Goal: Transaction & Acquisition: Purchase product/service

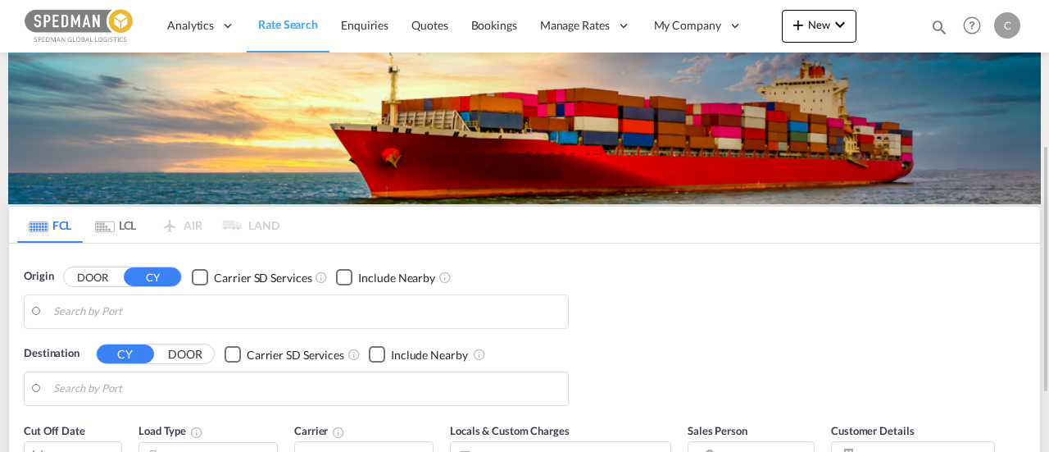
type input "[PERSON_NAME], SEGVX"
type input "Jeddah, SAJED"
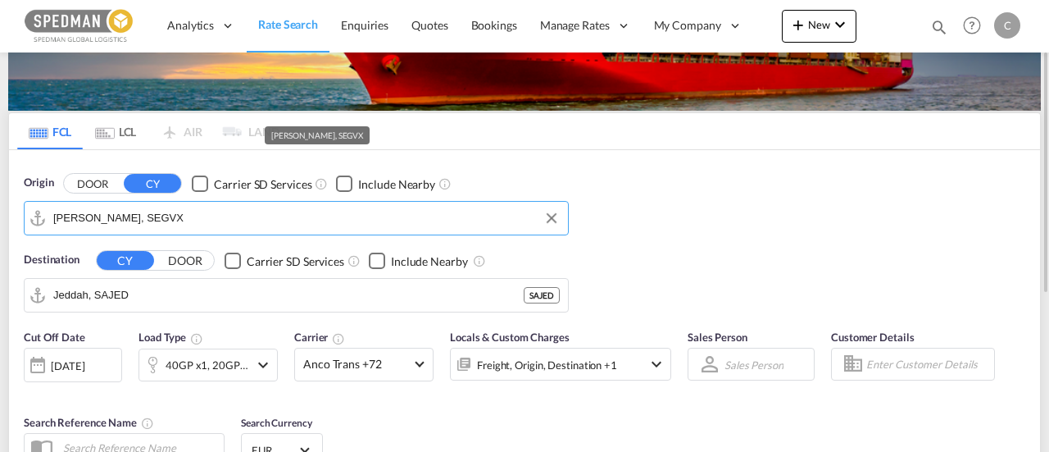
click at [257, 220] on input "[PERSON_NAME], SEGVX" at bounding box center [306, 218] width 506 height 25
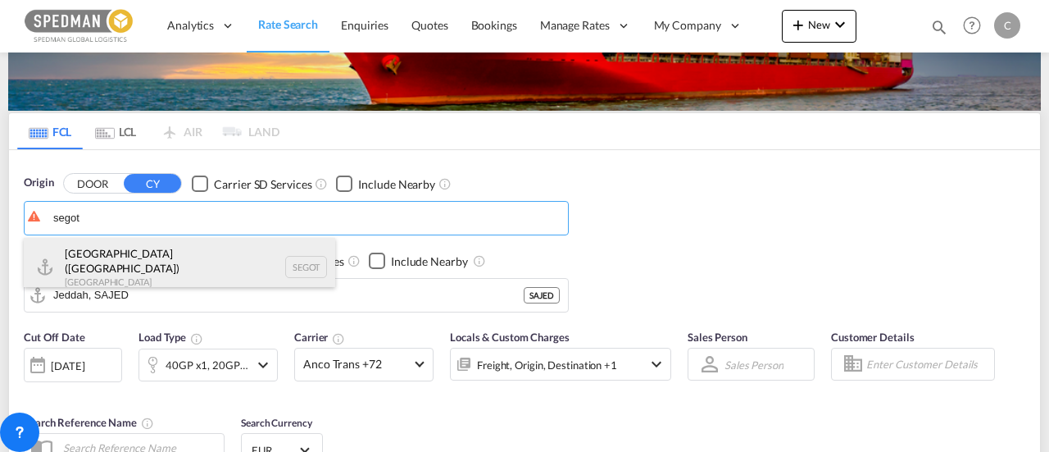
click at [200, 257] on div "[GEOGRAPHIC_DATA] ([GEOGRAPHIC_DATA]) [GEOGRAPHIC_DATA] SEGOT" at bounding box center [179, 267] width 311 height 59
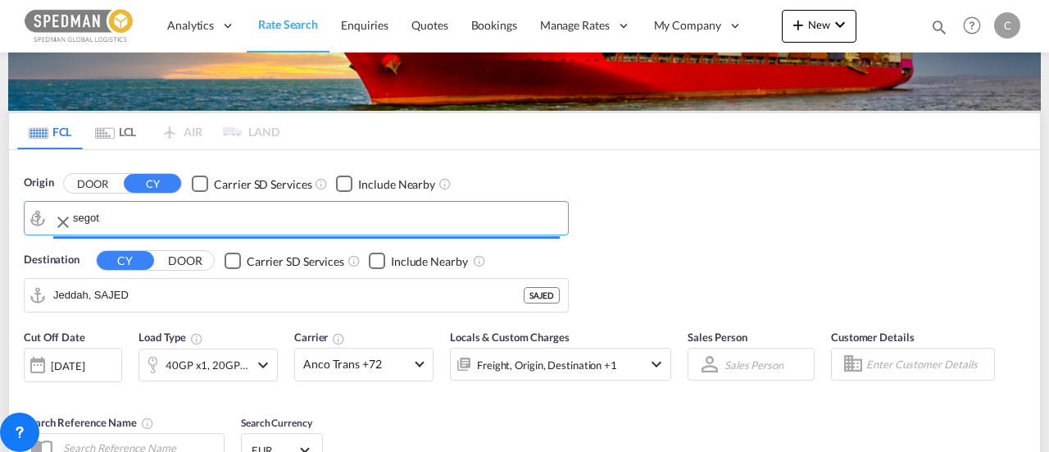
type input "[GEOGRAPHIC_DATA] ([GEOGRAPHIC_DATA]), [GEOGRAPHIC_DATA]"
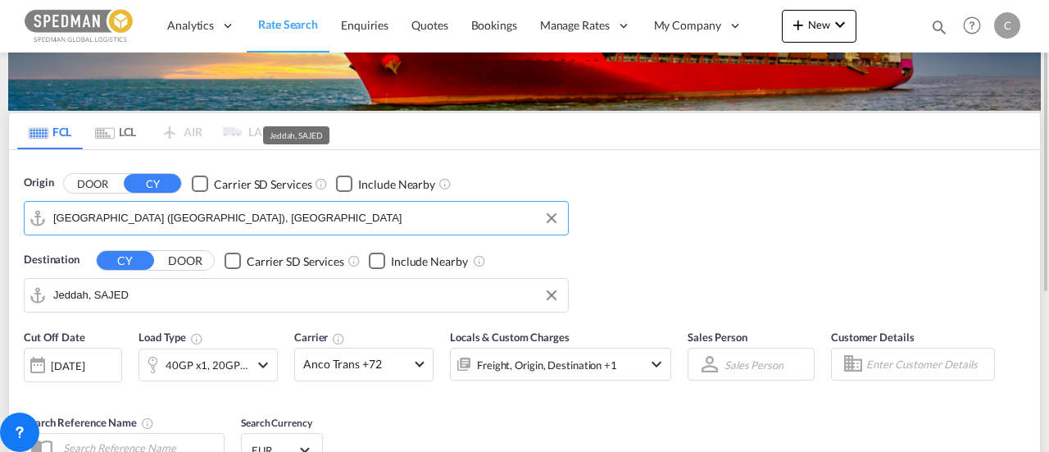
click at [198, 296] on input "Jeddah, SAJED" at bounding box center [306, 295] width 506 height 25
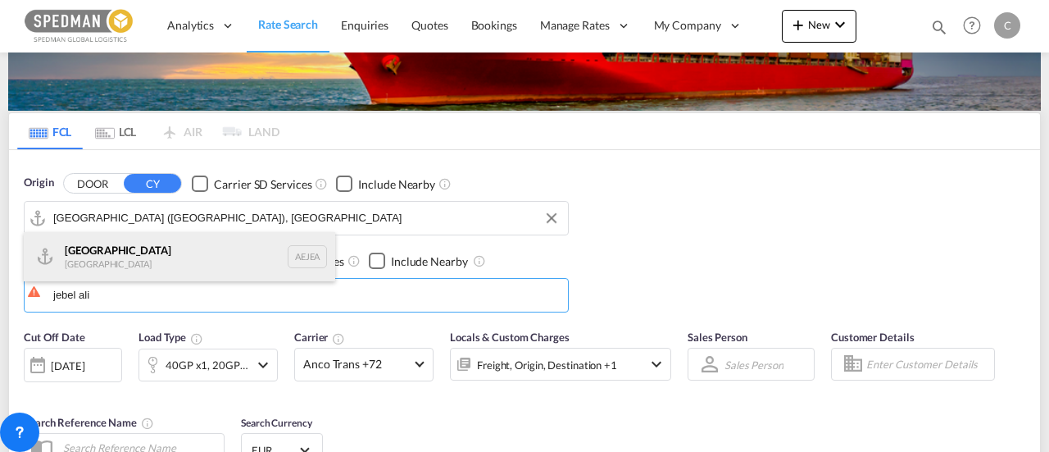
click at [225, 263] on div "[GEOGRAPHIC_DATA] [GEOGRAPHIC_DATA]" at bounding box center [179, 256] width 311 height 49
type input "[GEOGRAPHIC_DATA], [GEOGRAPHIC_DATA]"
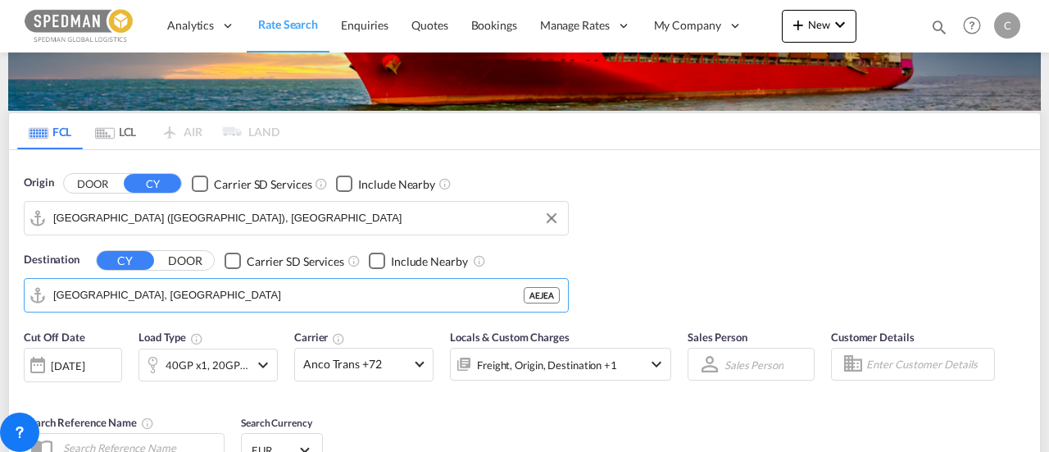
scroll to position [254, 0]
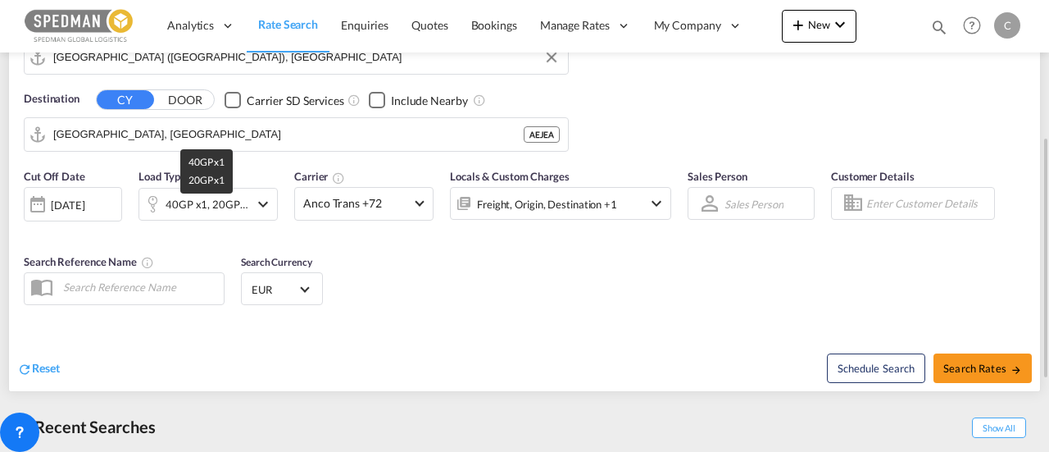
click at [237, 193] on div "40GP x1, 20GP x1" at bounding box center [208, 204] width 84 height 23
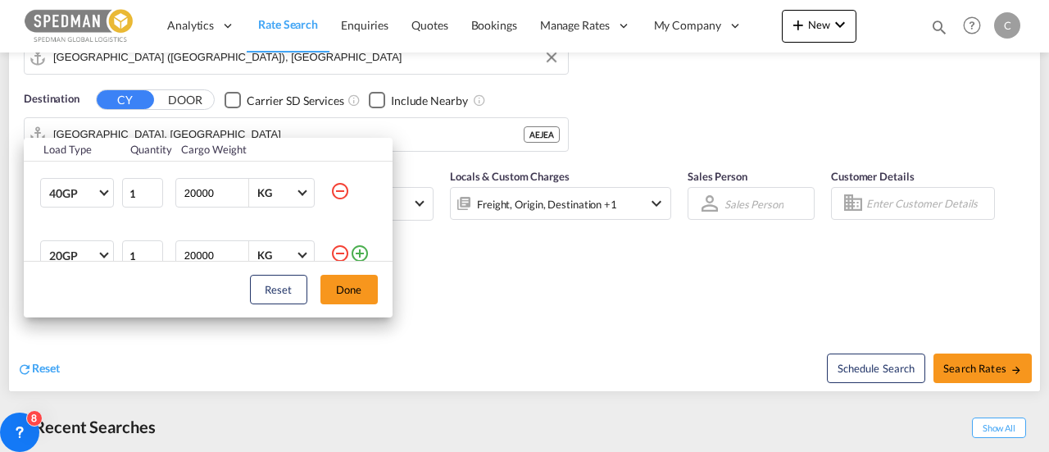
click at [330, 186] on md-icon "icon-minus-circle-outline" at bounding box center [340, 191] width 20 height 20
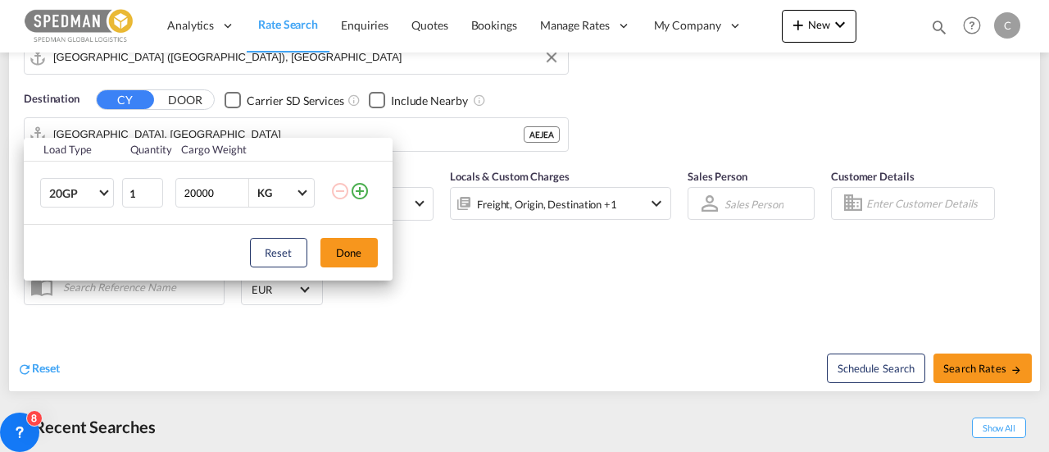
click at [969, 358] on div "Load Type Quantity Cargo Weight 20GP 20GP 40GP 40HC 45HC 20RE 40RE 40HR 20OT 40…" at bounding box center [524, 226] width 1049 height 452
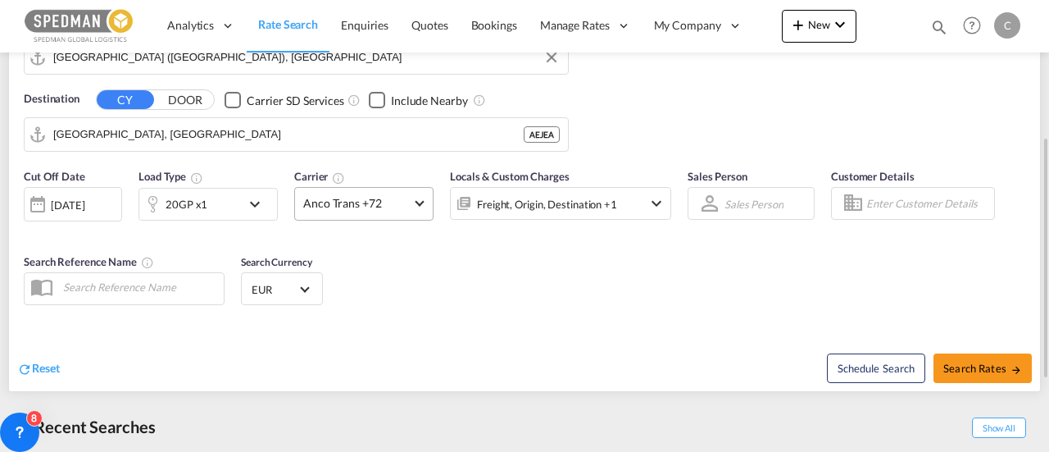
click at [410, 211] on md-select-value "Anco Trans +72" at bounding box center [364, 204] width 138 height 32
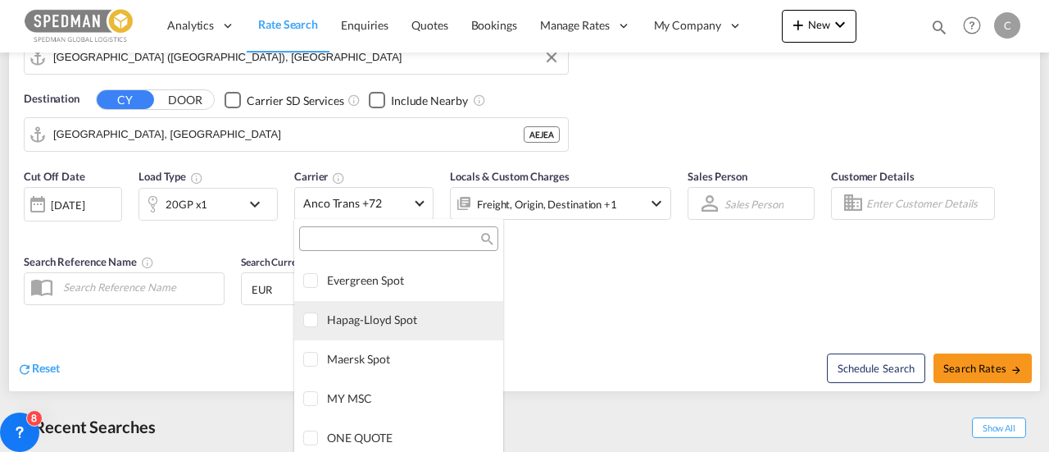
scroll to position [0, 0]
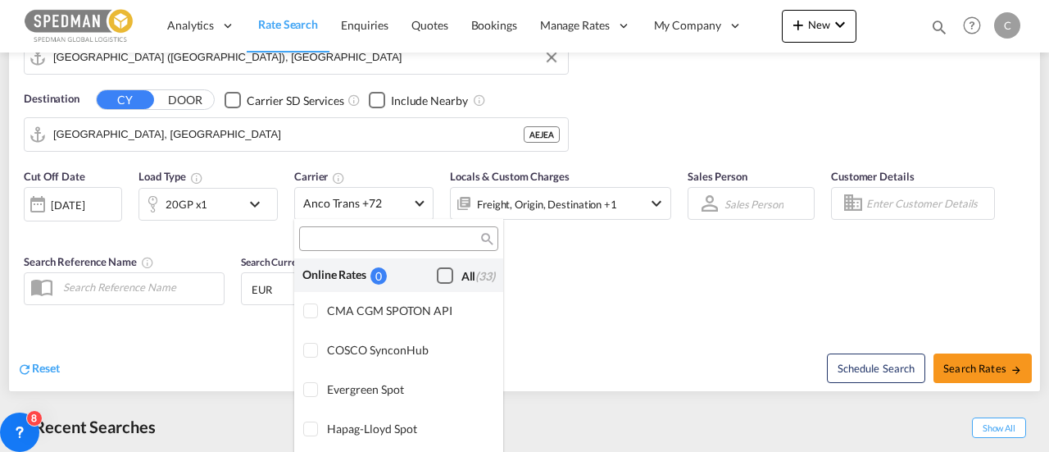
click at [437, 275] on div "Checkbox No Ink" at bounding box center [445, 275] width 16 height 16
click at [97, 204] on md-backdrop at bounding box center [524, 226] width 1049 height 452
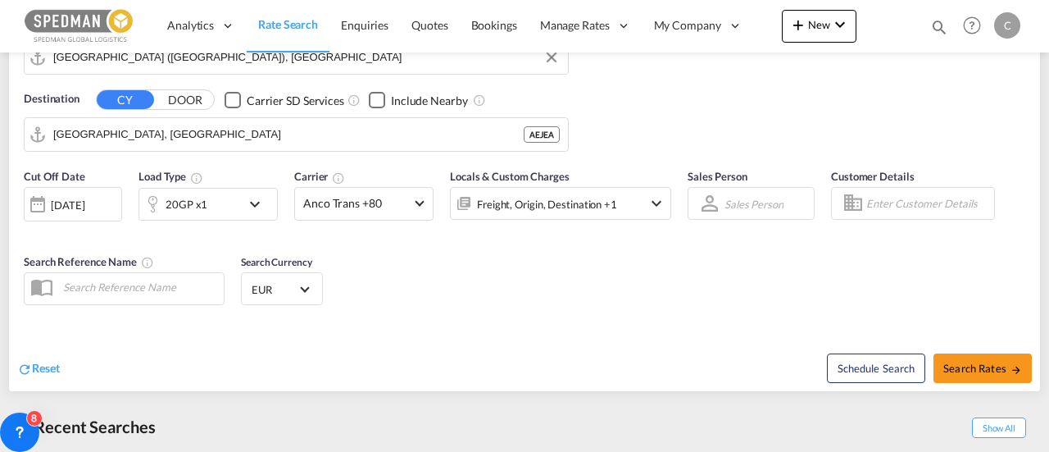
click at [84, 204] on div "[DATE]" at bounding box center [68, 205] width 34 height 15
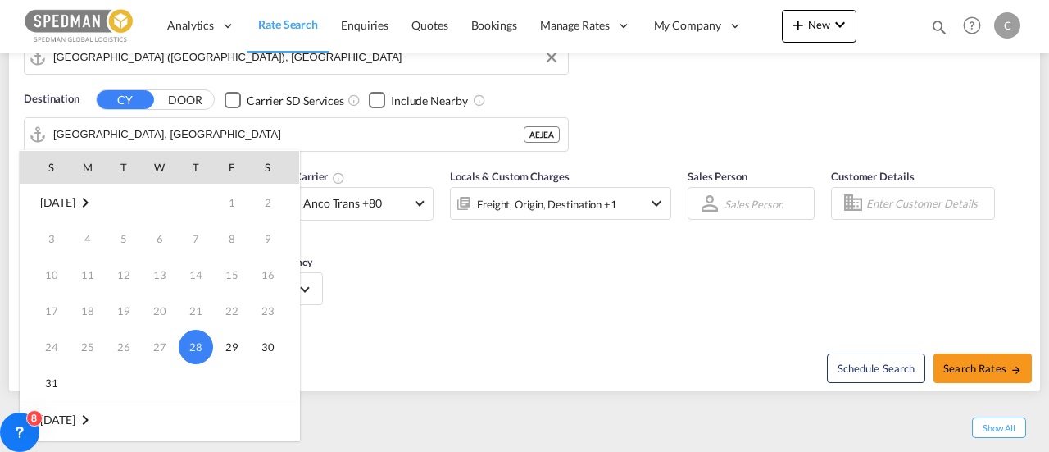
click at [161, 344] on td "27" at bounding box center [160, 347] width 36 height 36
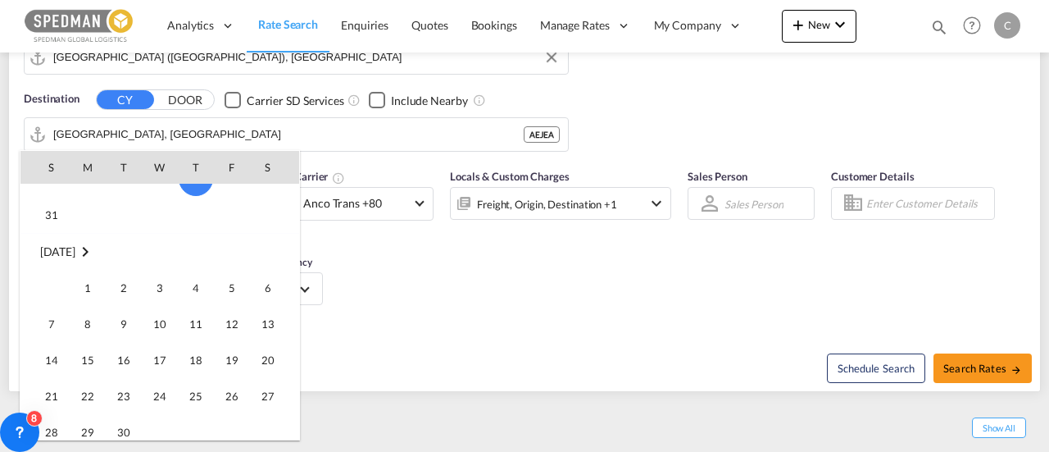
scroll to position [177, 0]
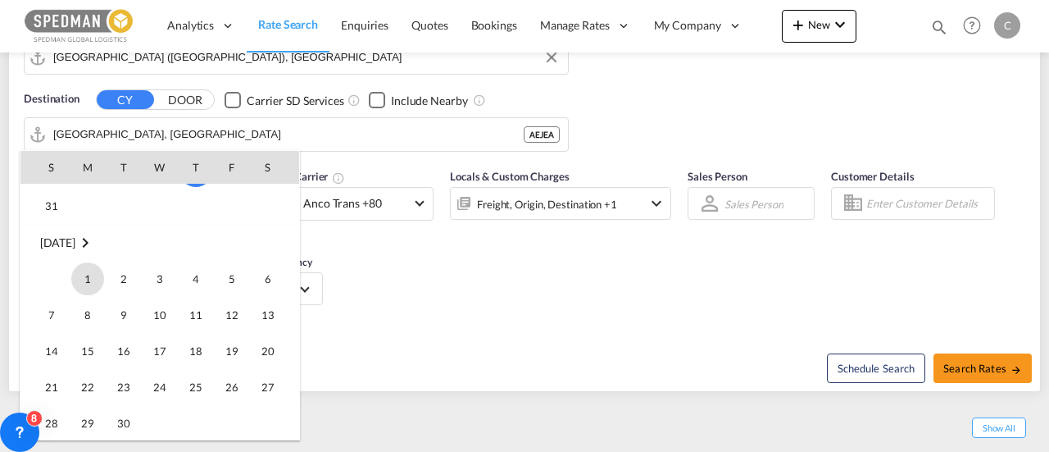
click at [75, 273] on span "1" at bounding box center [87, 278] width 33 height 33
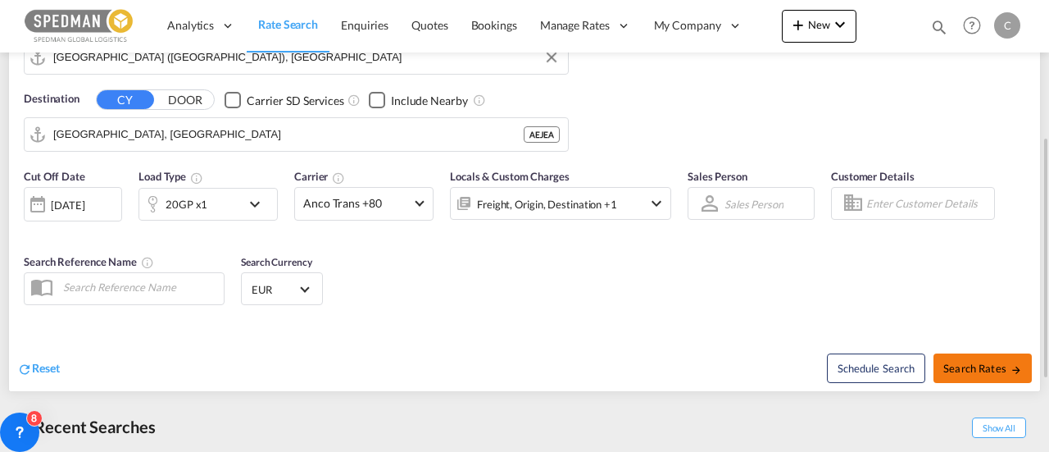
click at [1013, 368] on md-icon "icon-arrow-right" at bounding box center [1015, 369] width 11 height 11
type input "SEGOT to AEJEA / [DATE]"
